Goal: Complete application form: Complete application form

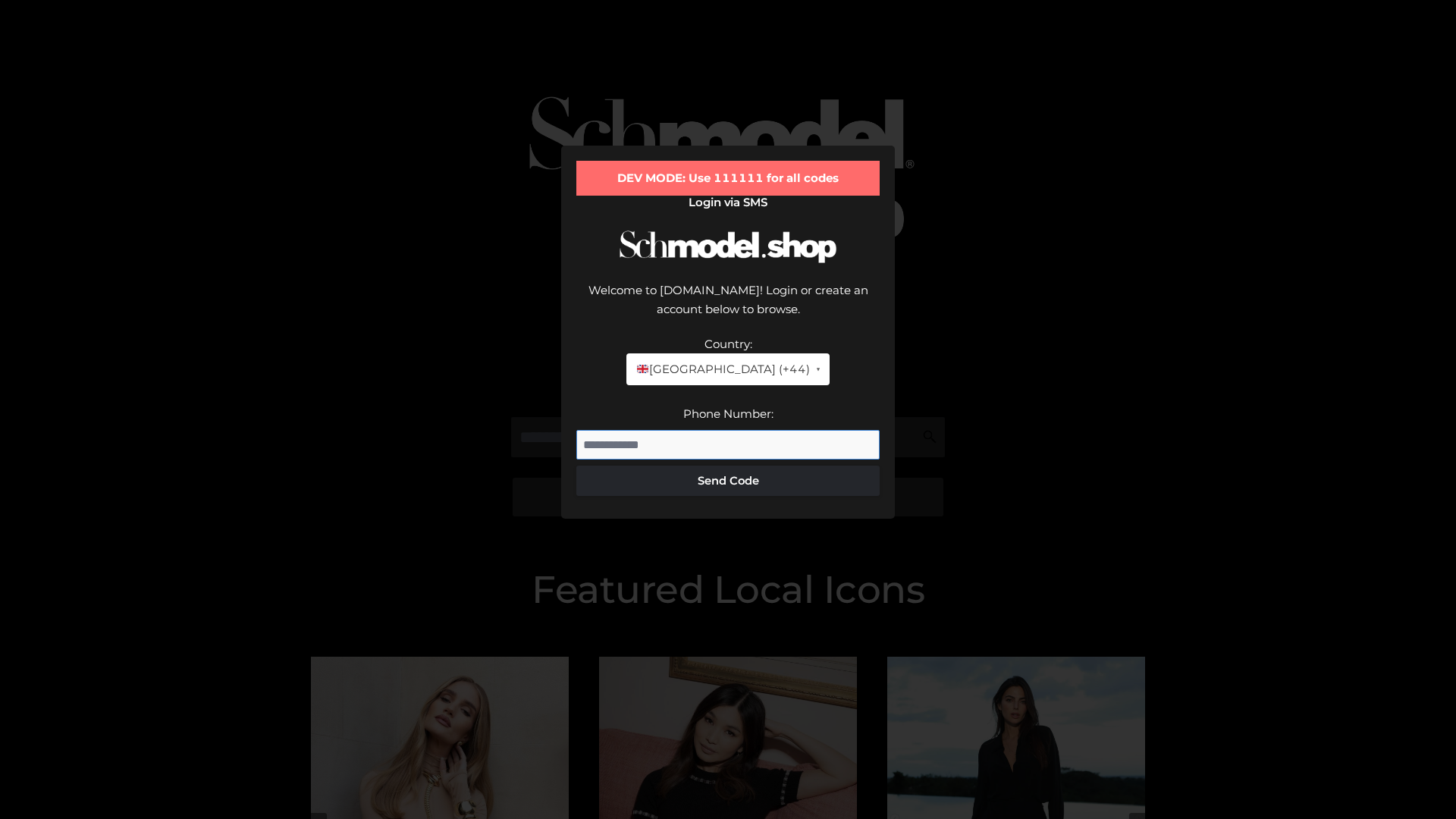
click at [728, 430] on input "Phone Number:" at bounding box center [728, 445] width 303 height 31
type input "**********"
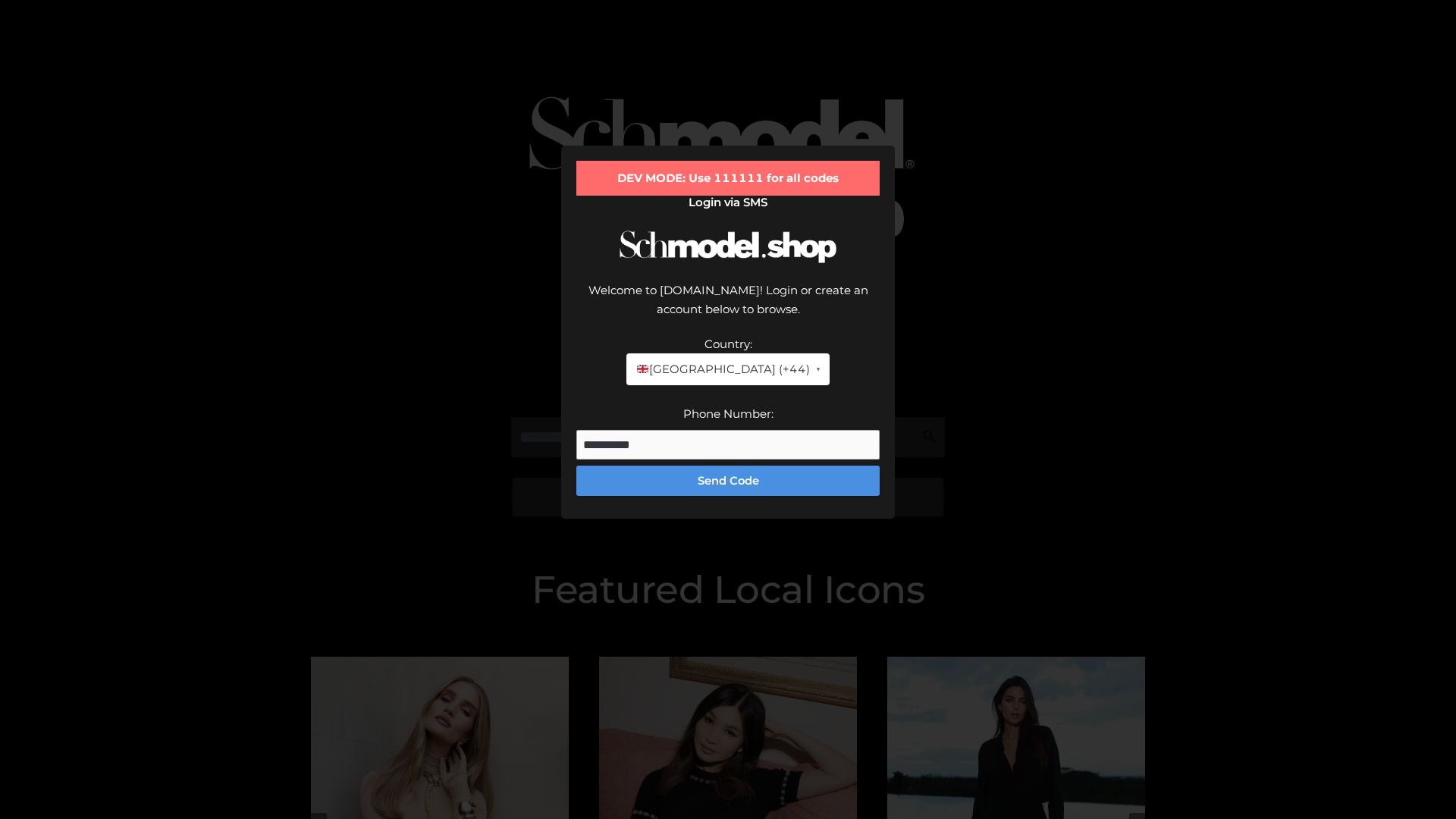
click at [728, 466] on button "Send Code" at bounding box center [728, 481] width 303 height 31
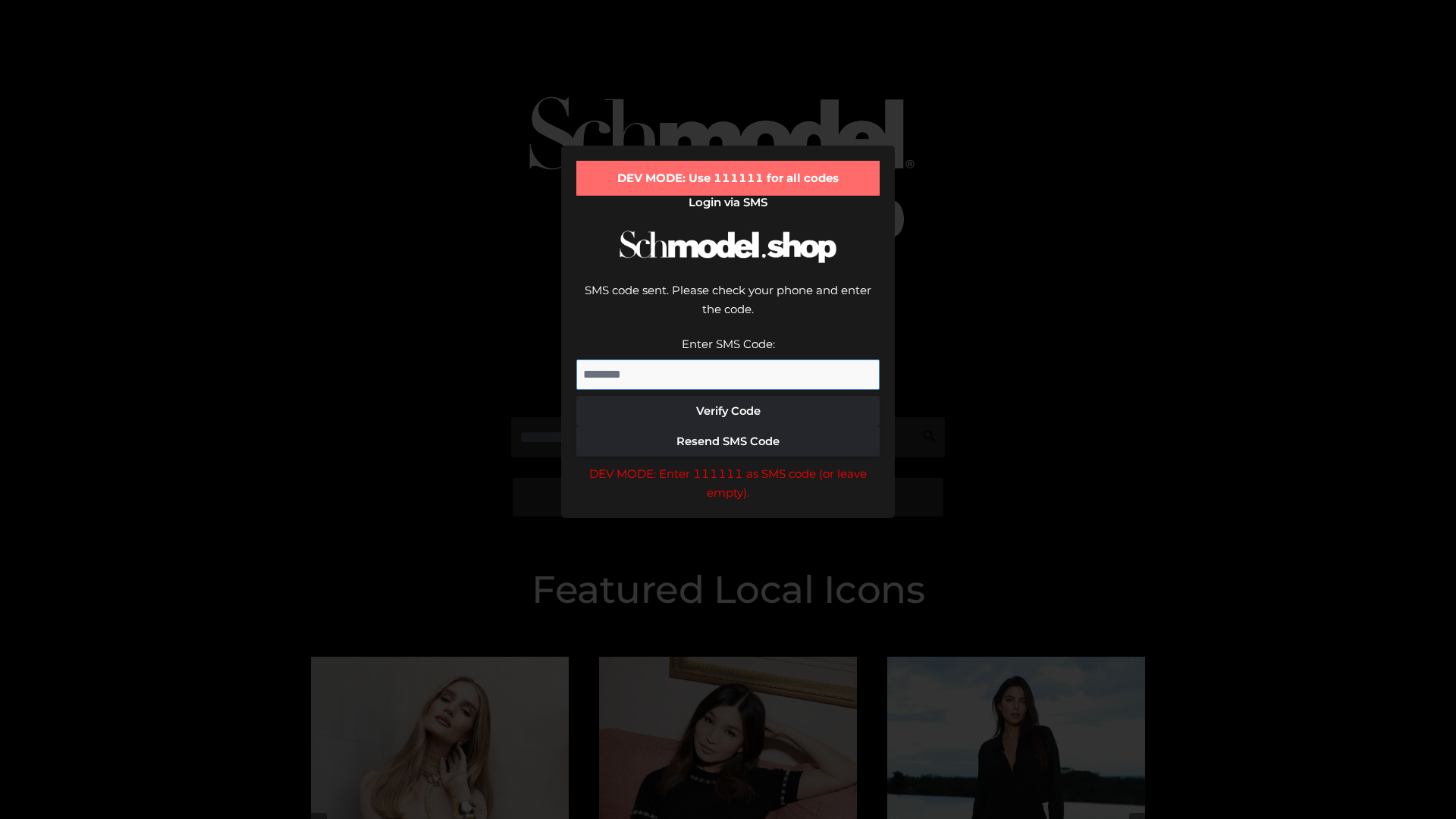
click at [728, 360] on input "Enter SMS Code:" at bounding box center [728, 375] width 303 height 31
type input "******"
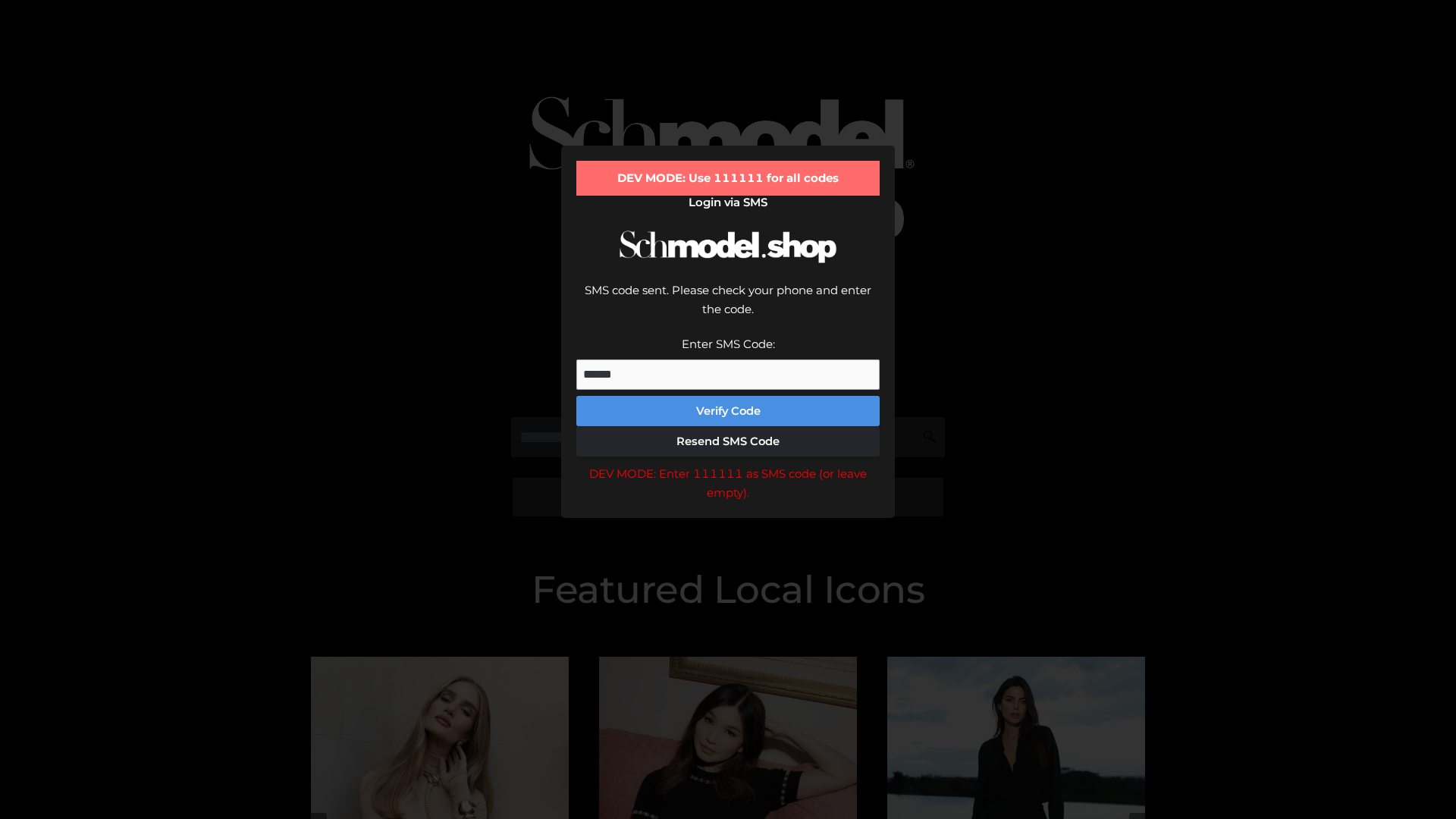
click at [728, 396] on button "Verify Code" at bounding box center [728, 411] width 303 height 31
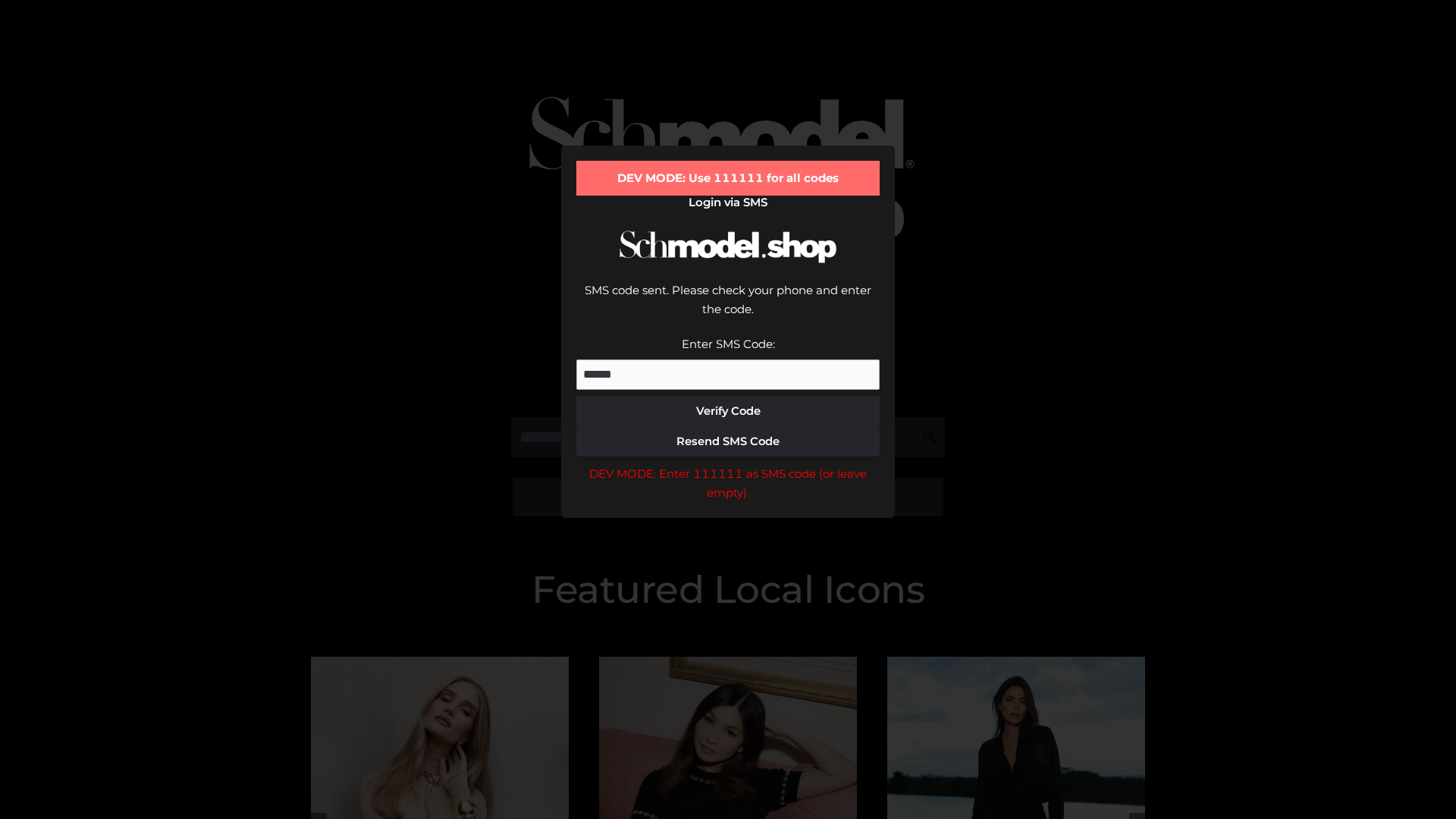
click at [728, 464] on div "DEV MODE: Enter 111111 as SMS code (or leave empty)." at bounding box center [728, 483] width 303 height 38
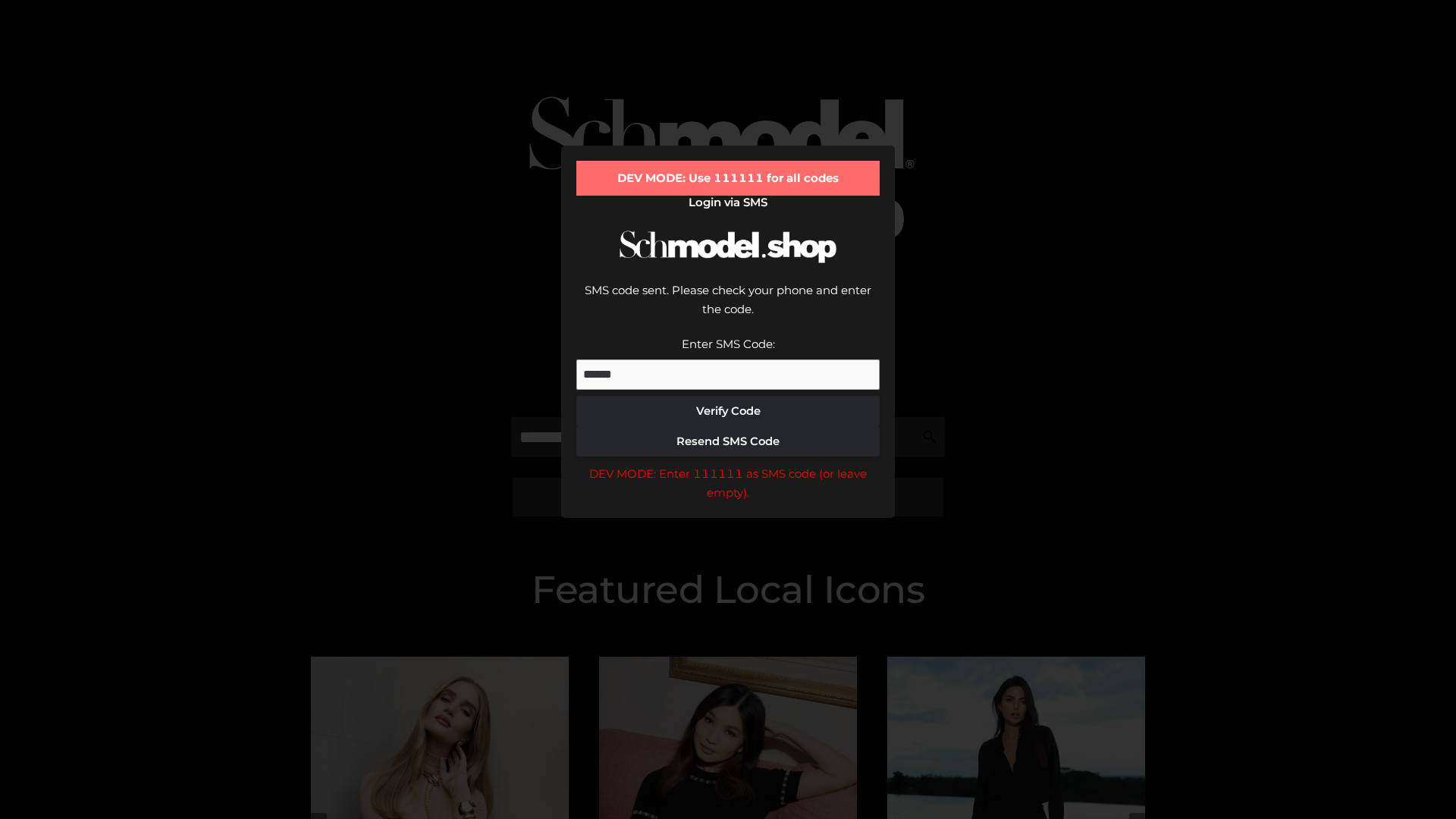
click at [728, 464] on div "DEV MODE: Enter 111111 as SMS code (or leave empty)." at bounding box center [728, 483] width 303 height 38
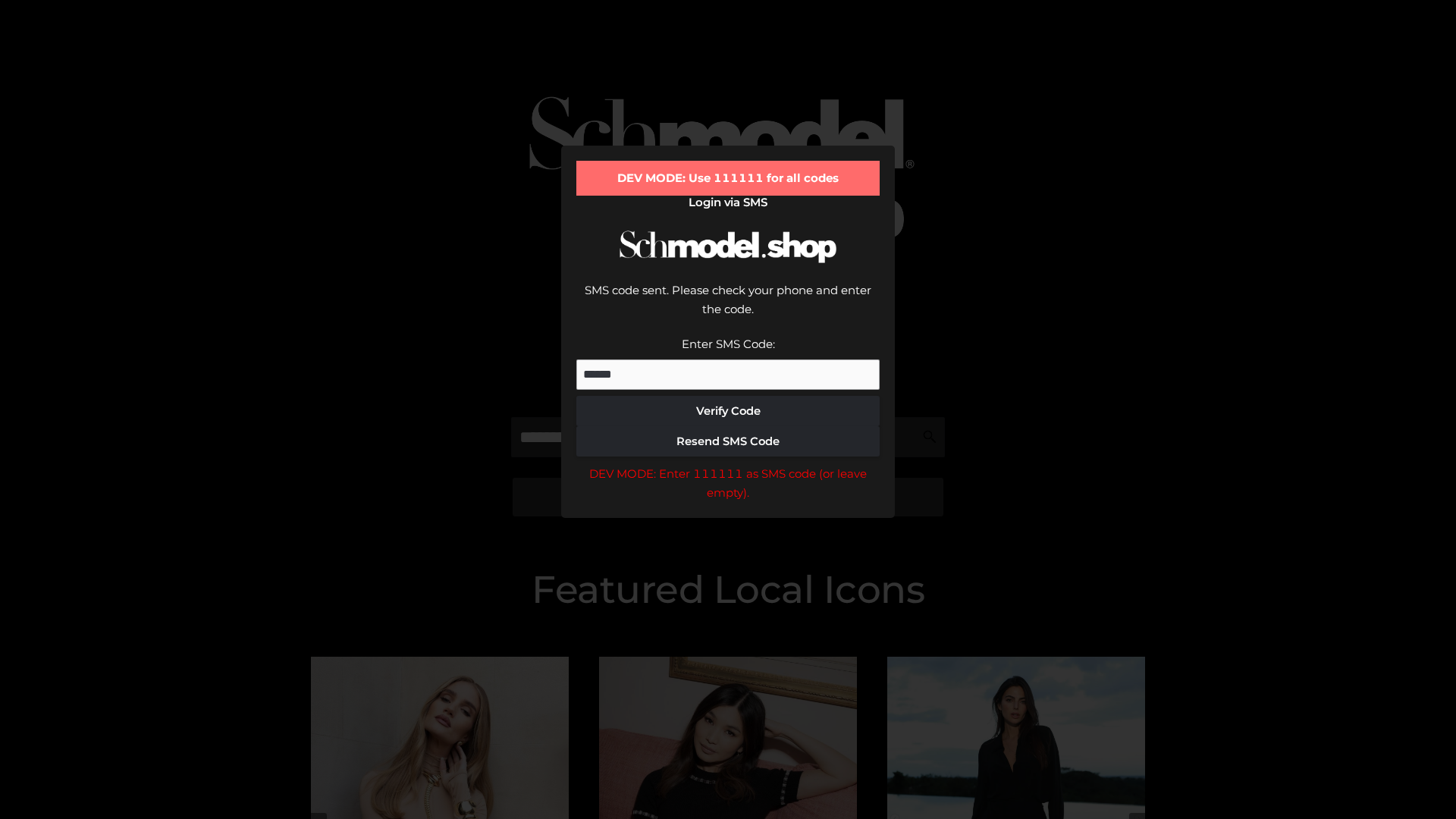
click at [728, 464] on div "DEV MODE: Enter 111111 as SMS code (or leave empty)." at bounding box center [728, 483] width 303 height 38
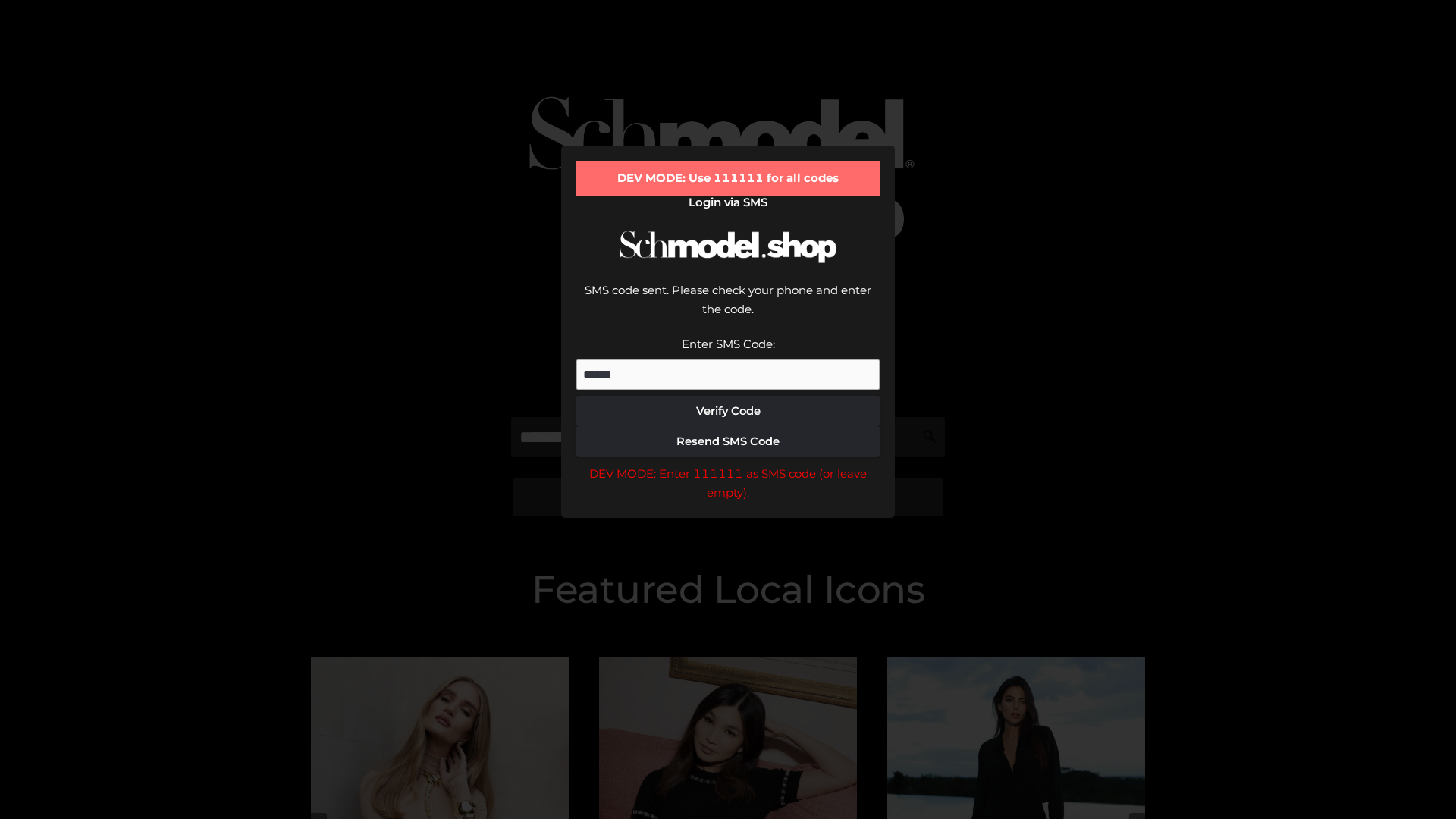
click at [728, 464] on div "DEV MODE: Enter 111111 as SMS code (or leave empty)." at bounding box center [728, 483] width 303 height 38
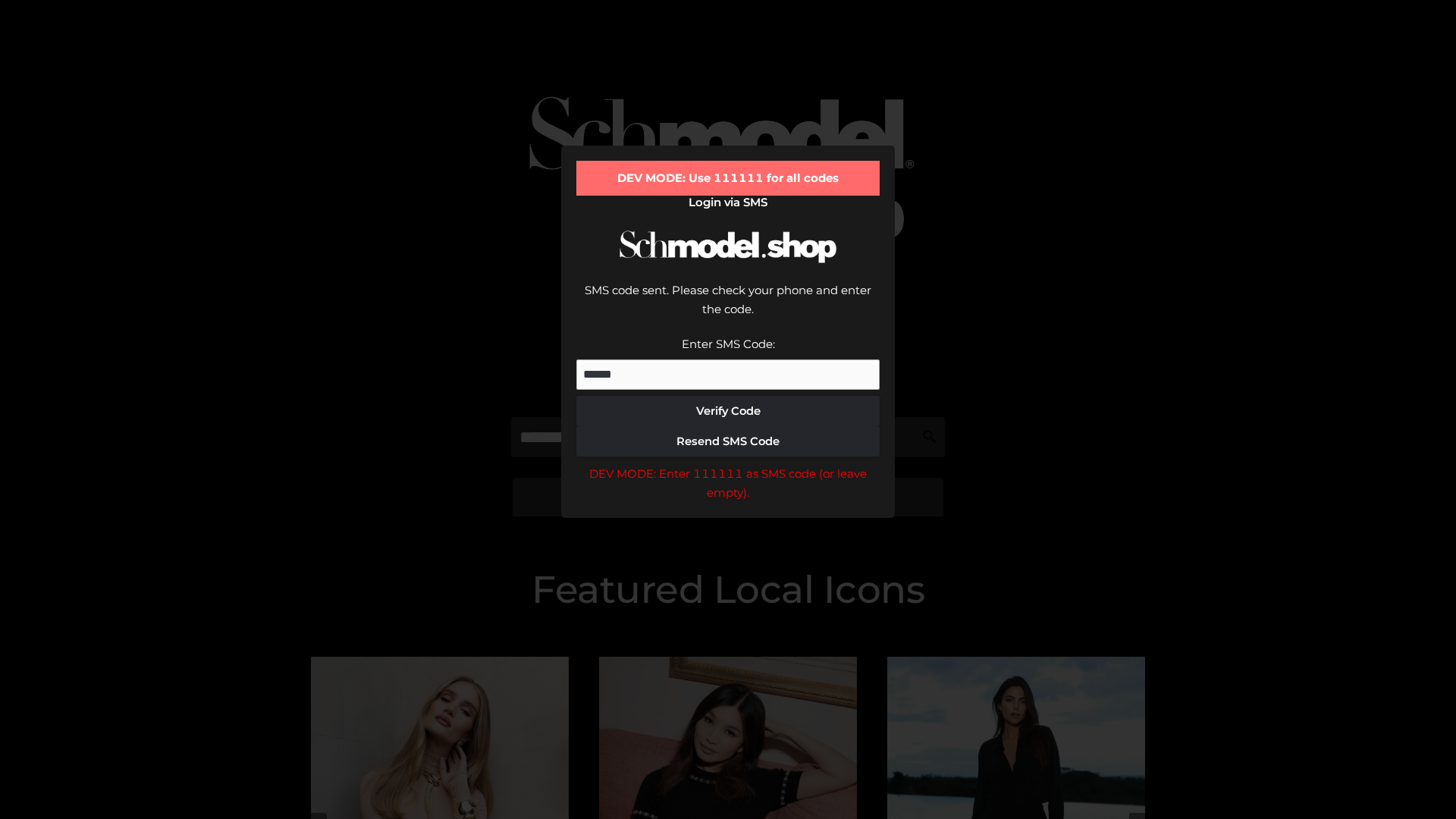
click at [728, 464] on div "DEV MODE: Enter 111111 as SMS code (or leave empty)." at bounding box center [728, 483] width 303 height 38
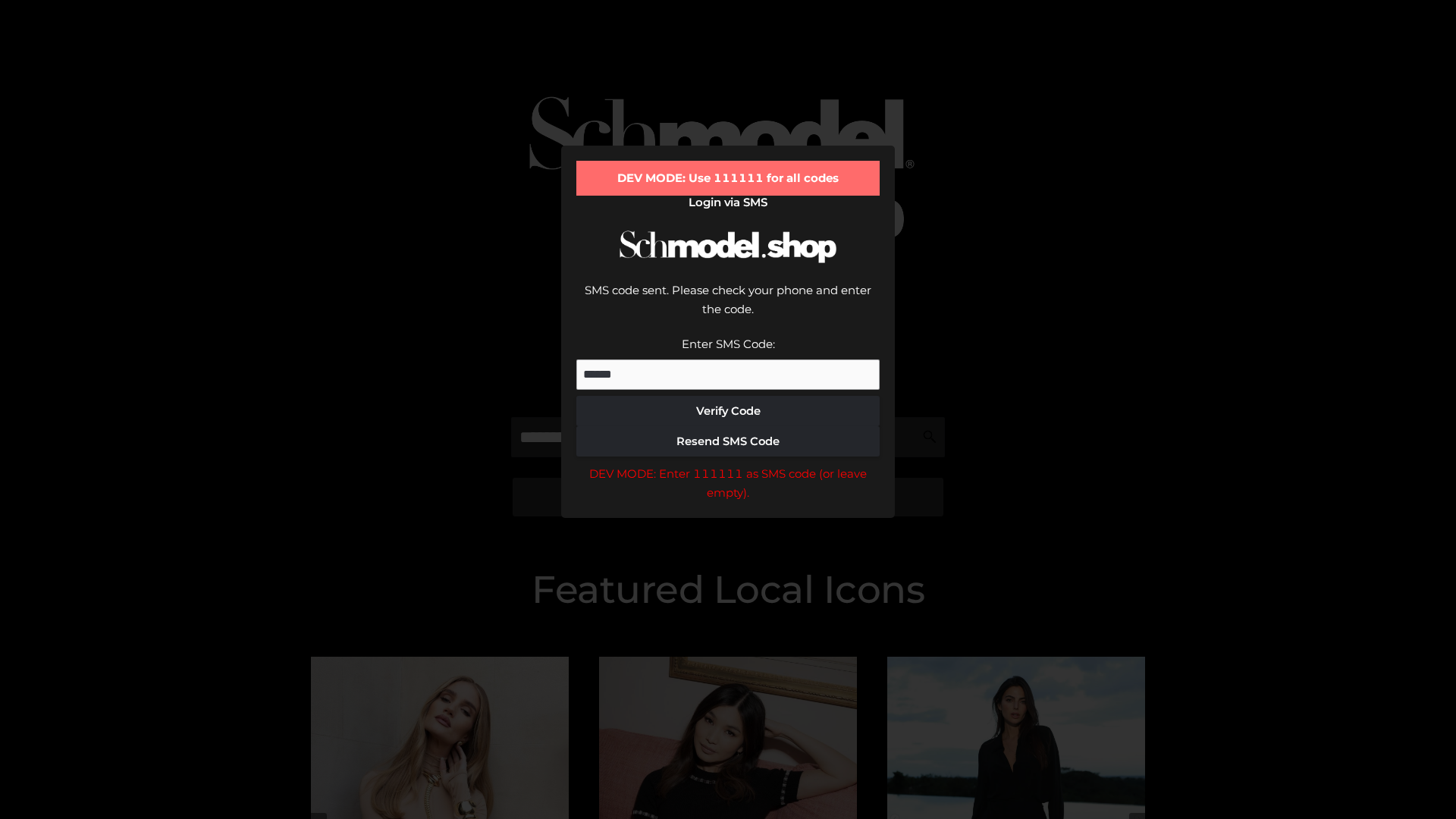
click at [728, 464] on div "DEV MODE: Enter 111111 as SMS code (or leave empty)." at bounding box center [728, 483] width 303 height 38
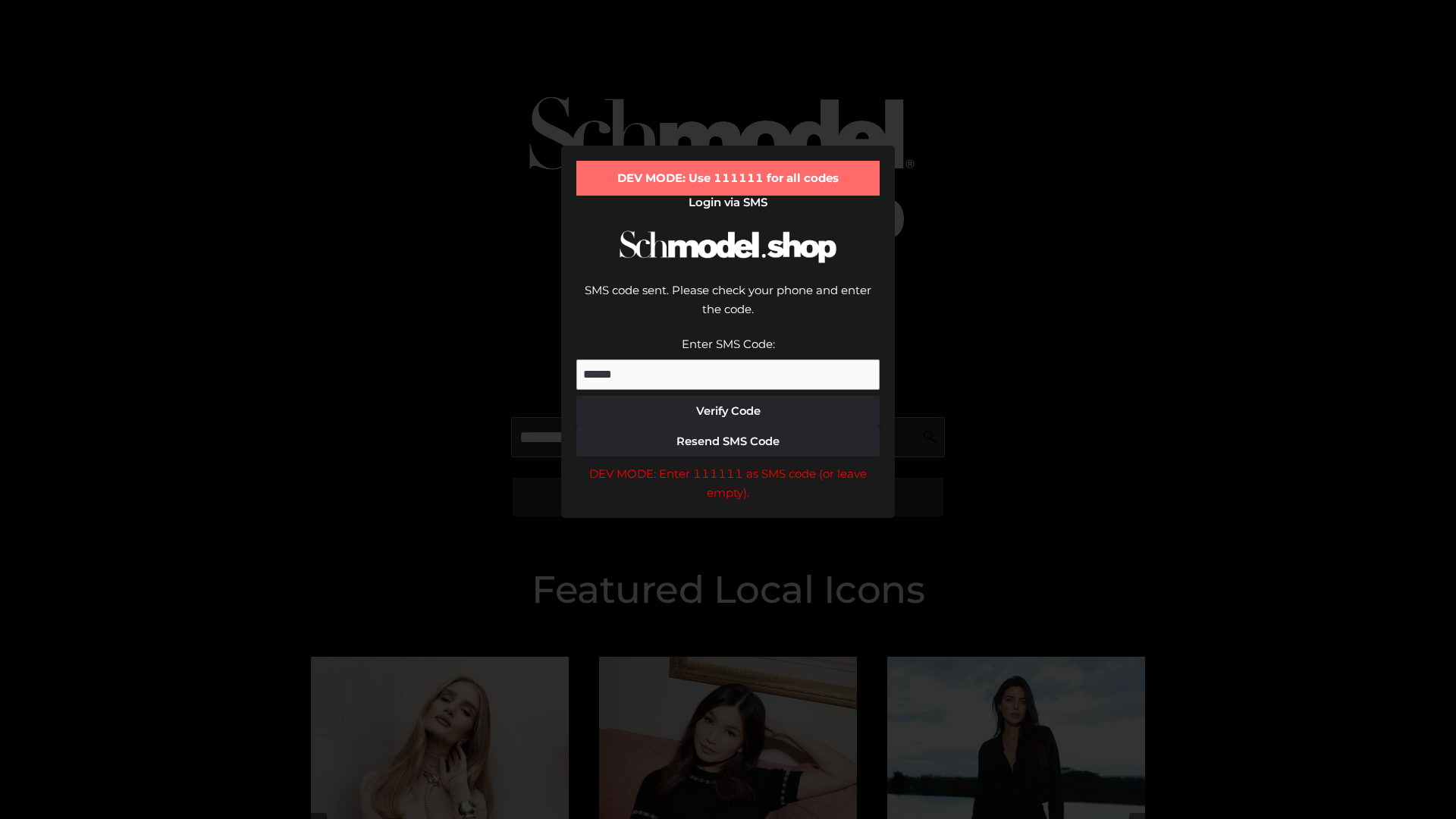
scroll to position [0, 78]
click at [728, 464] on div "DEV MODE: Enter 111111 as SMS code (or leave empty)." at bounding box center [728, 483] width 303 height 38
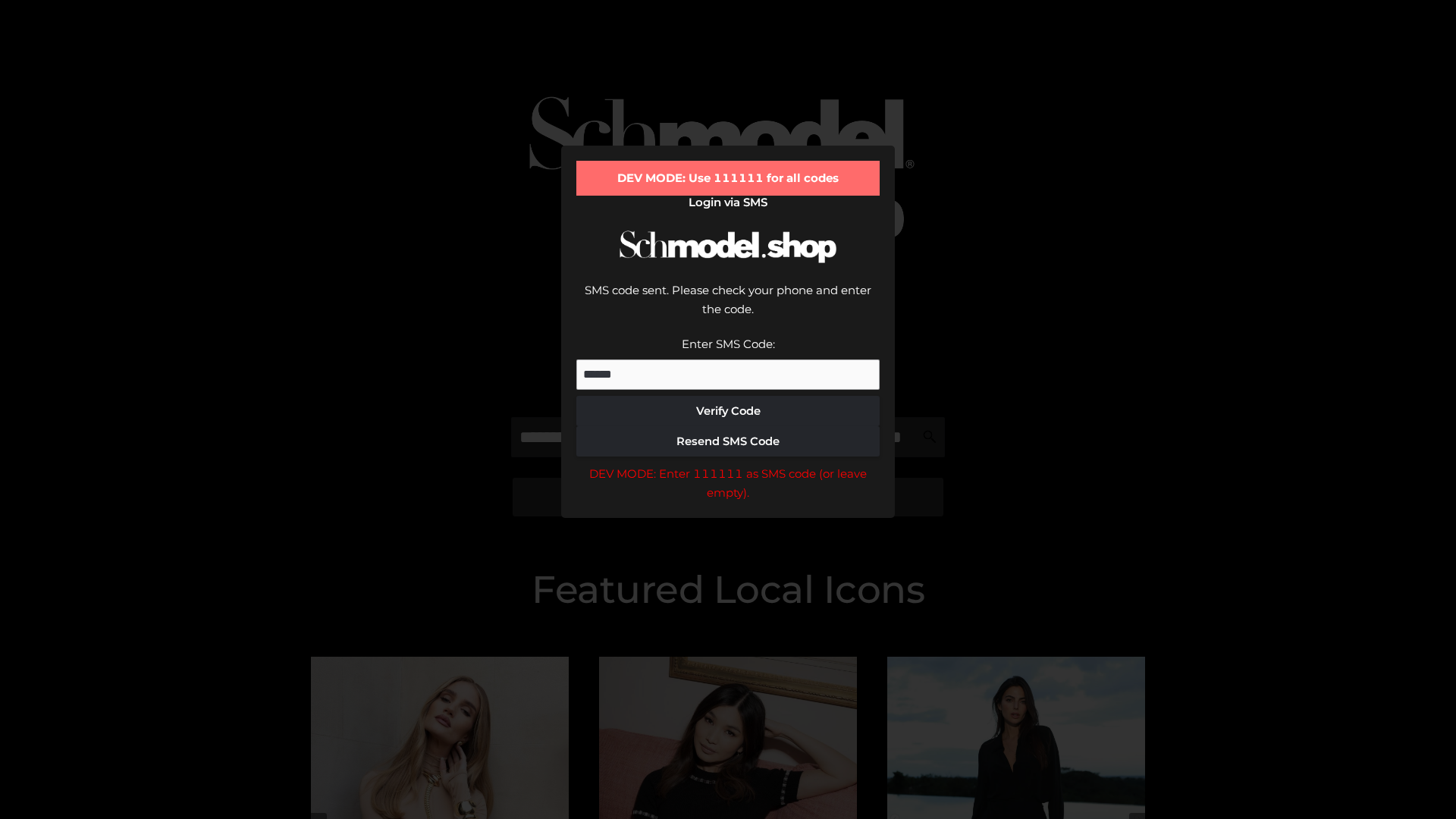
click at [728, 464] on div "DEV MODE: Enter 111111 as SMS code (or leave empty)." at bounding box center [728, 483] width 303 height 38
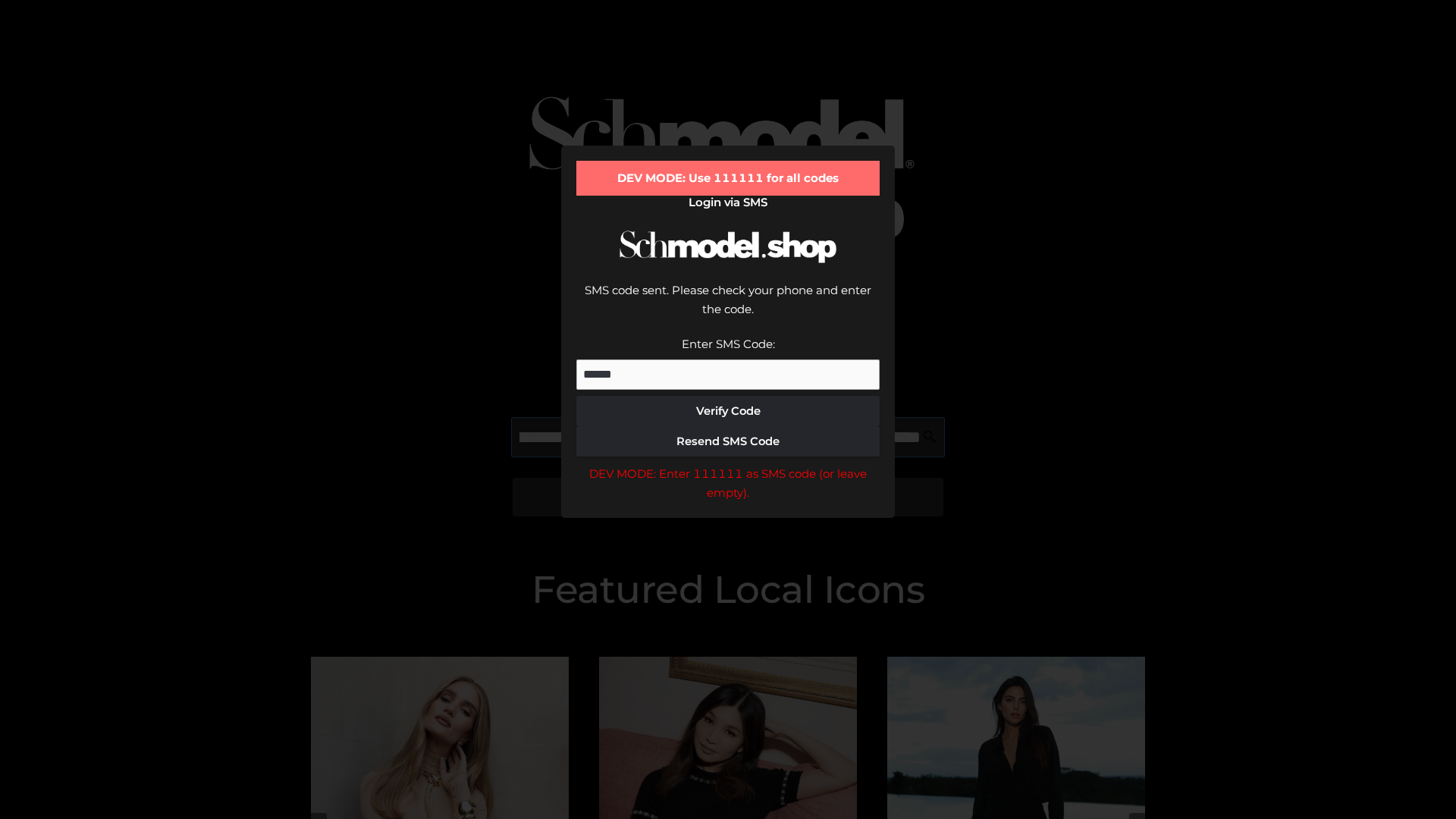
scroll to position [0, 165]
click at [728, 464] on div "DEV MODE: Enter 111111 as SMS code (or leave empty)." at bounding box center [728, 483] width 303 height 38
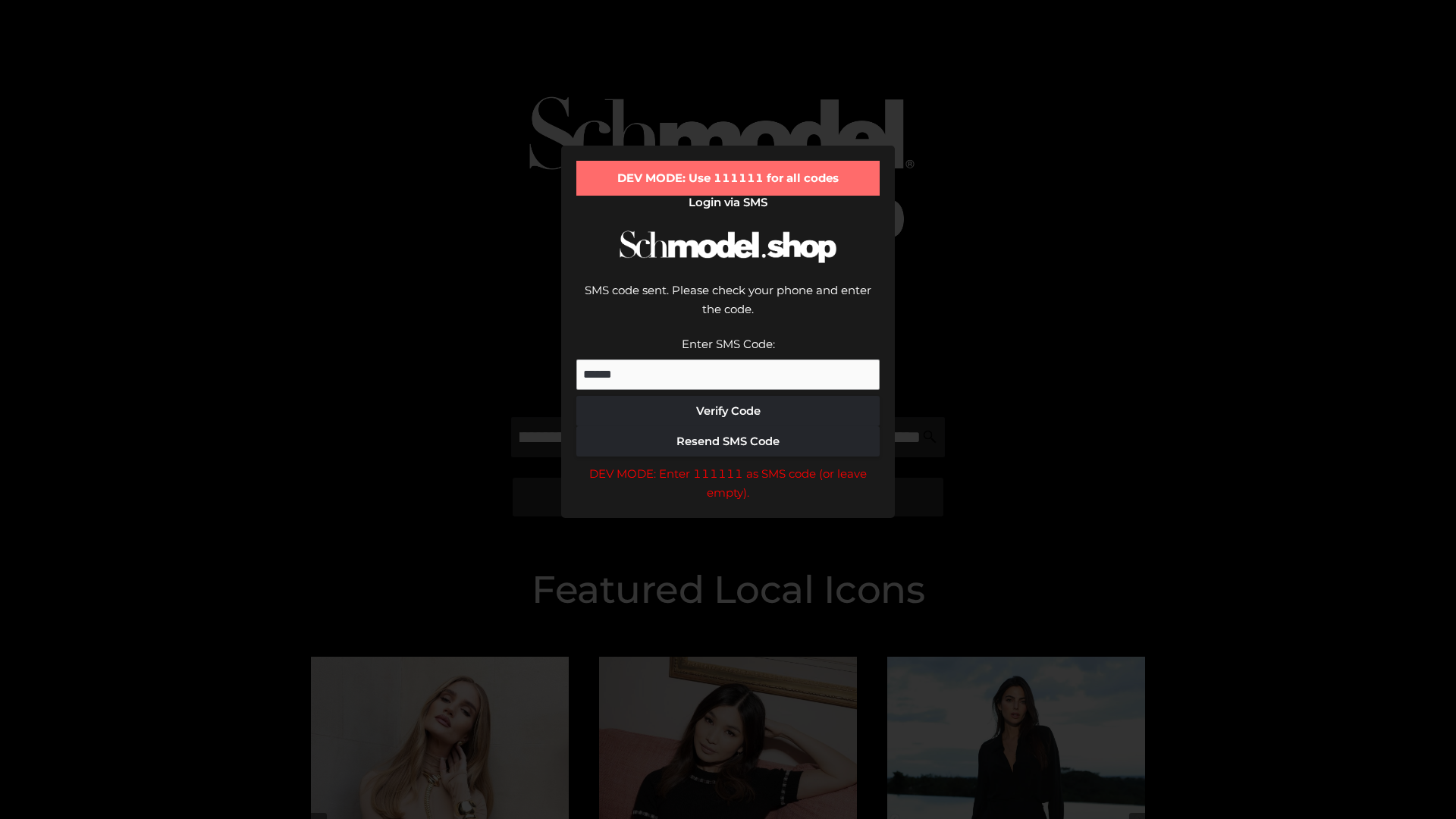
click at [728, 464] on div "DEV MODE: Enter 111111 as SMS code (or leave empty)." at bounding box center [728, 483] width 303 height 38
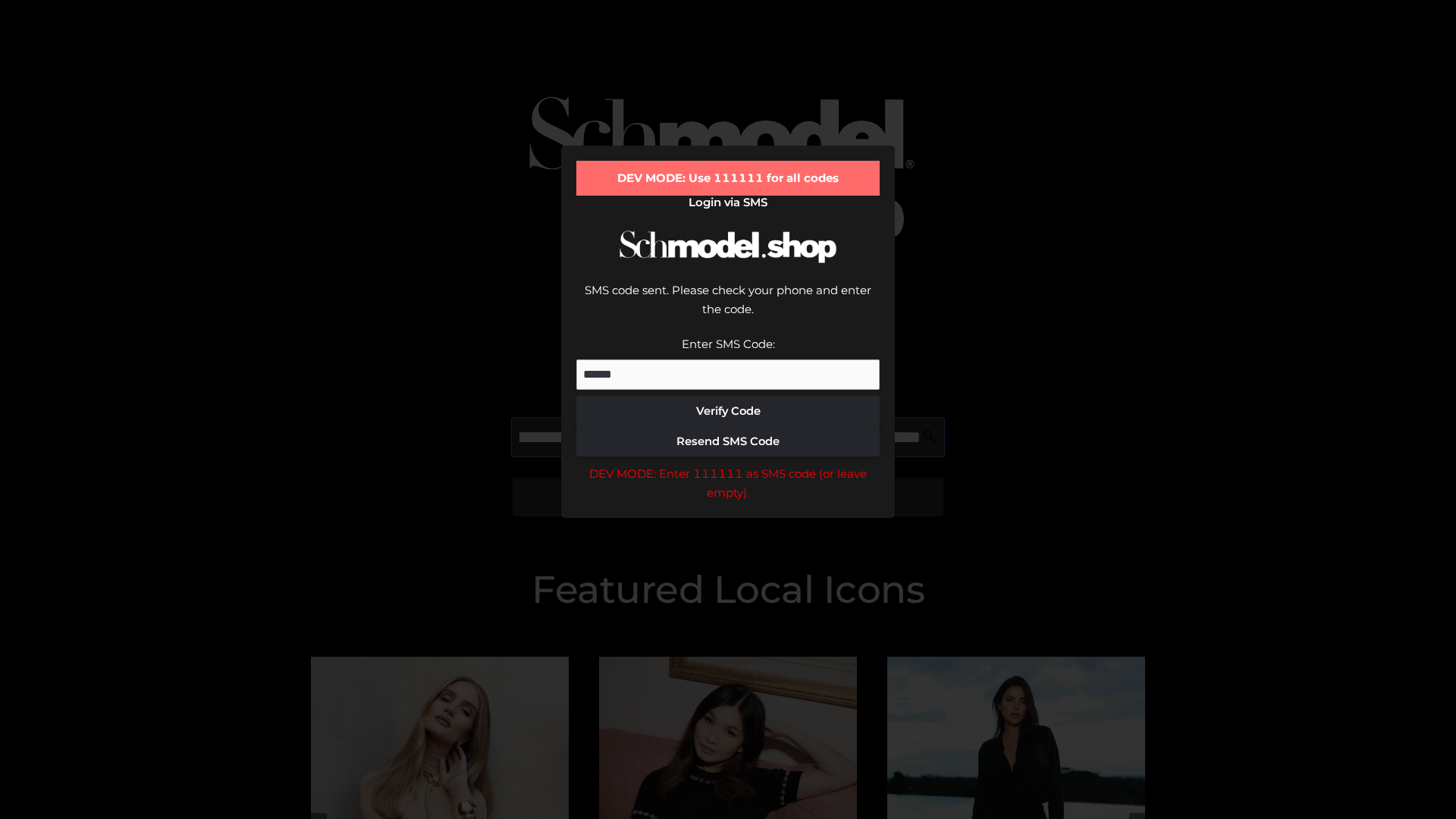
scroll to position [0, 257]
click at [728, 464] on div "DEV MODE: Enter 111111 as SMS code (or leave empty)." at bounding box center [728, 483] width 303 height 38
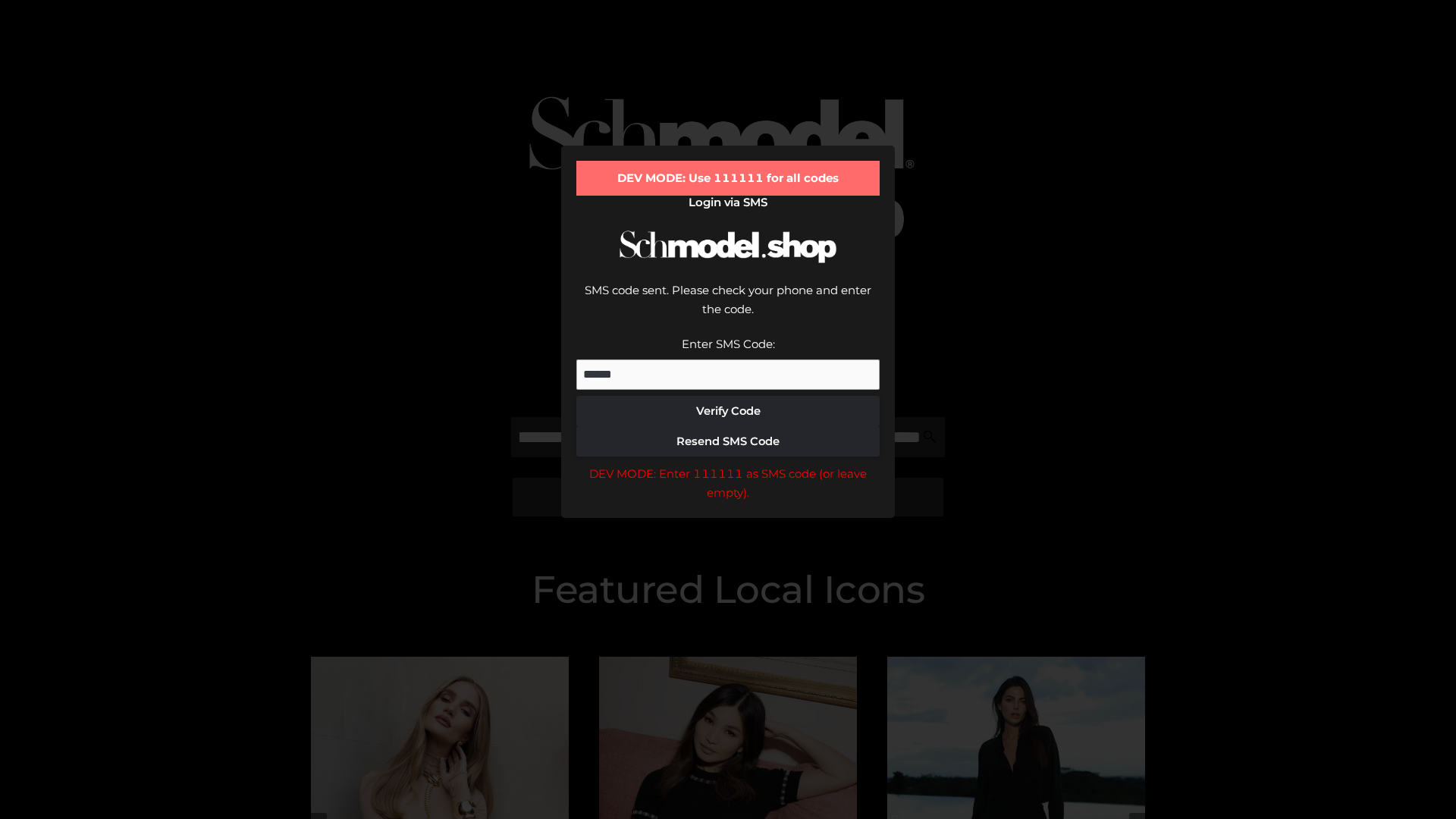
click at [728, 464] on div "DEV MODE: Enter 111111 as SMS code (or leave empty)." at bounding box center [728, 483] width 303 height 38
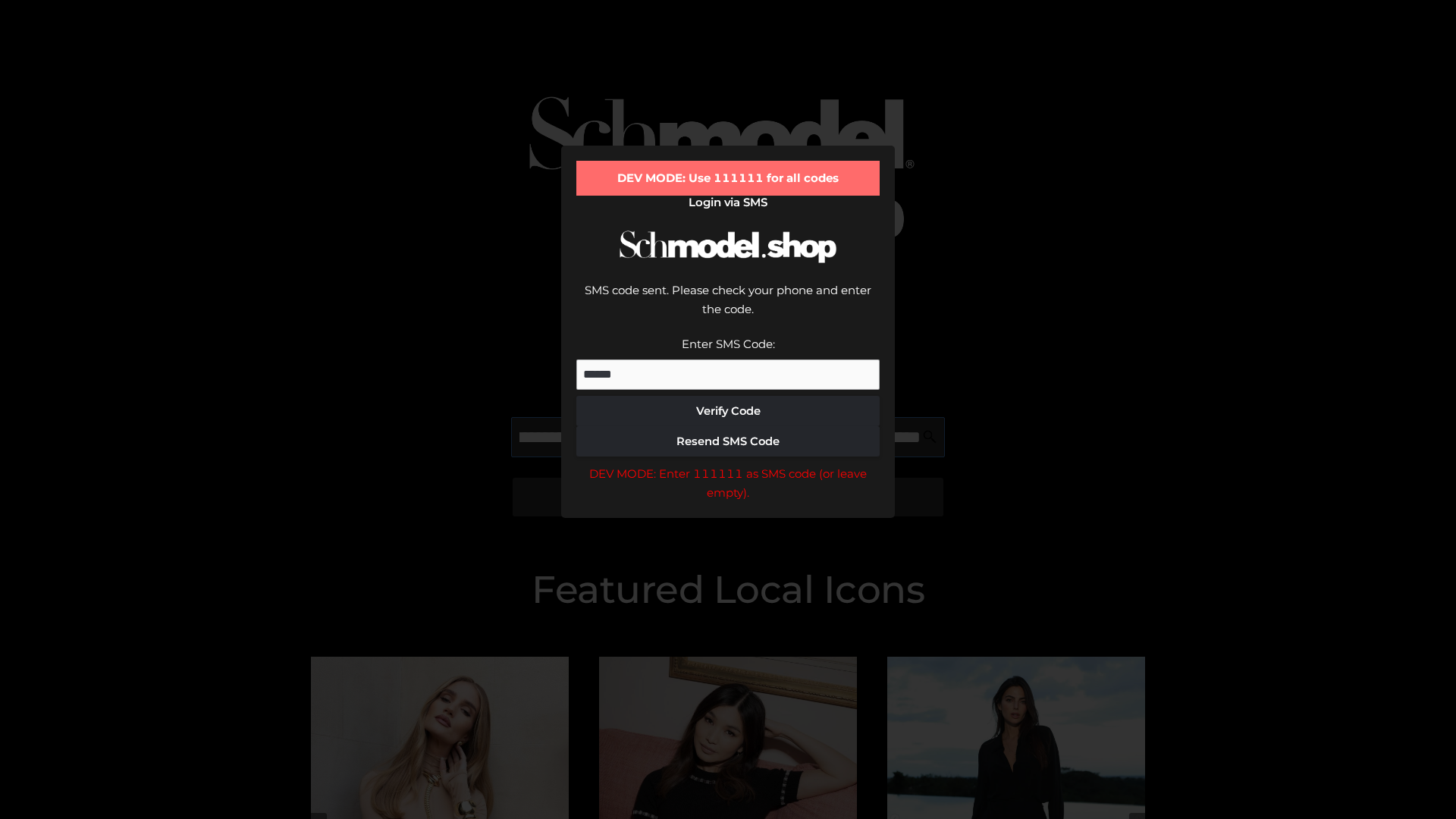
scroll to position [0, 353]
click at [728, 464] on div "DEV MODE: Enter 111111 as SMS code (or leave empty)." at bounding box center [728, 483] width 303 height 38
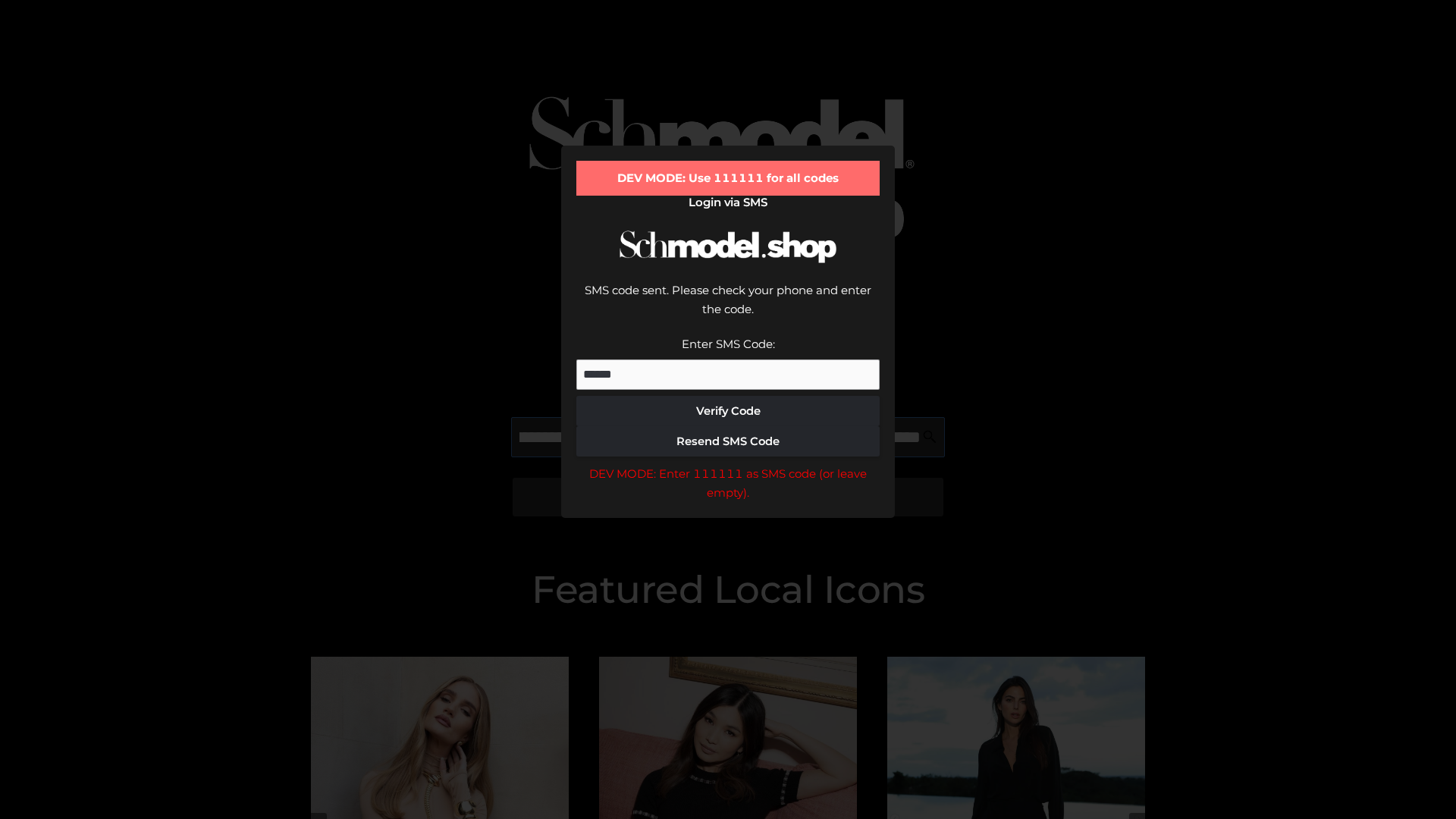
type input "**********"
